Goal: Task Accomplishment & Management: Use online tool/utility

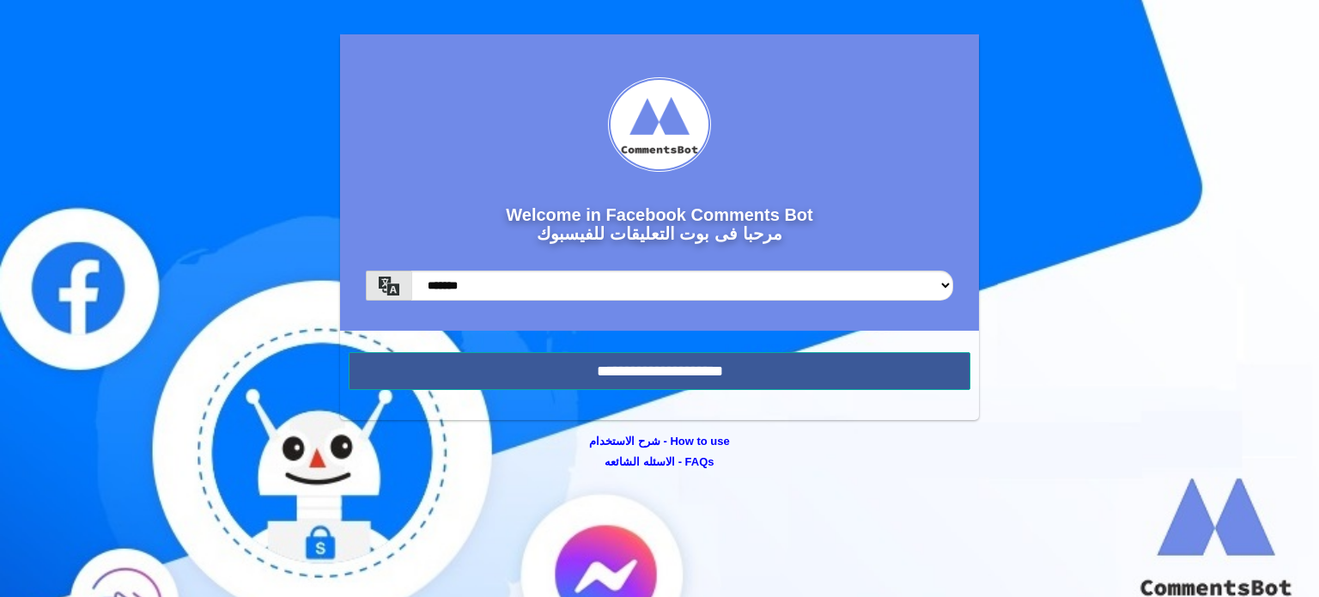
click at [536, 363] on input "**********" at bounding box center [660, 371] width 622 height 38
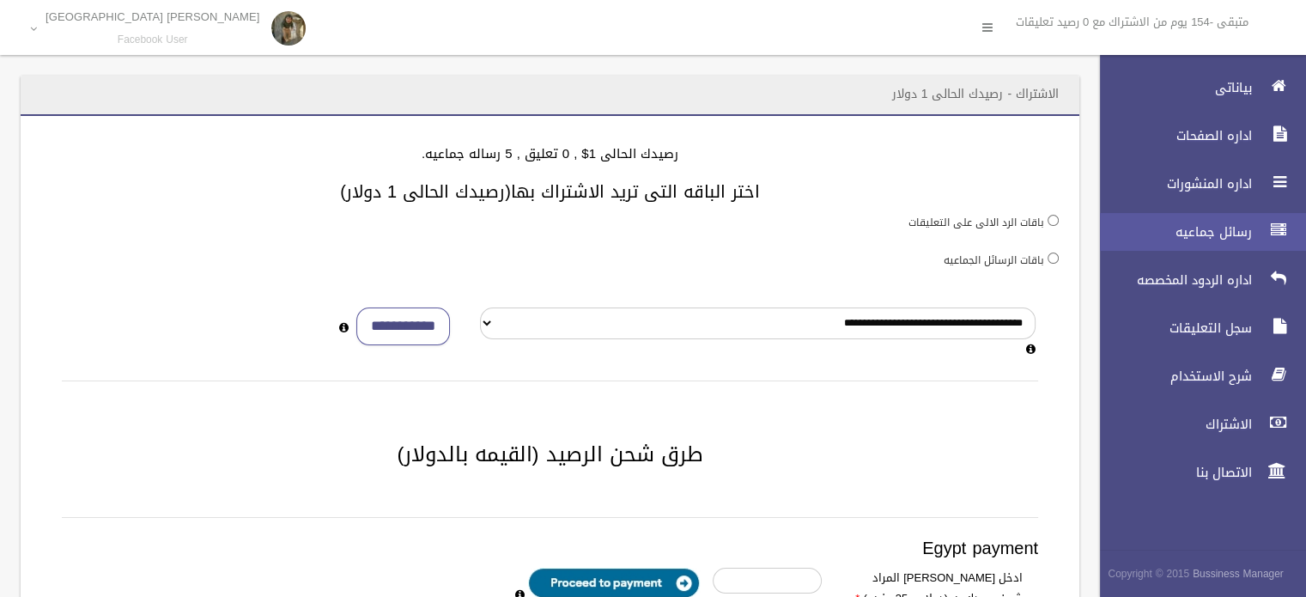
click at [1235, 219] on link "رسائل جماعيه" at bounding box center [1195, 232] width 221 height 38
